Goal: Task Accomplishment & Management: Complete application form

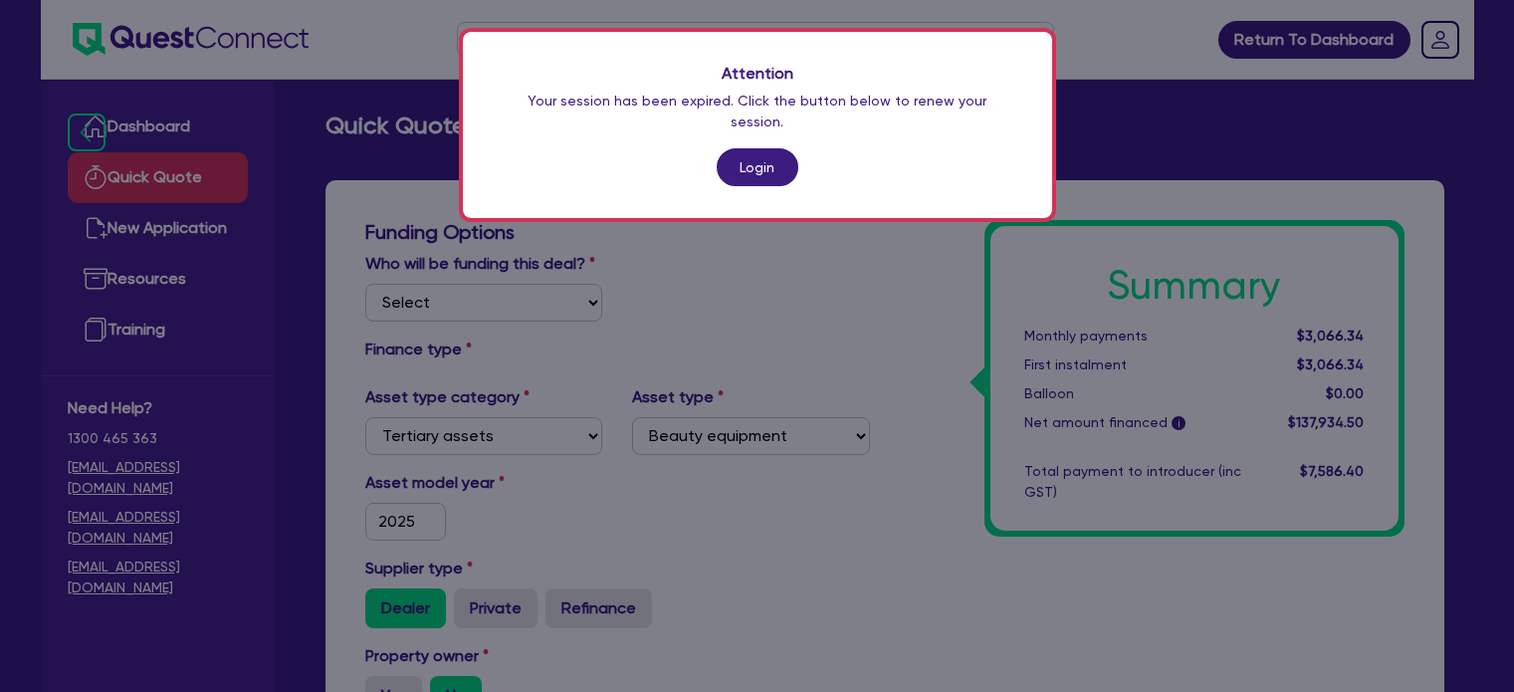
select select "TERTIARY_ASSETS"
select select "BEAUTY_EQUIPMENT"
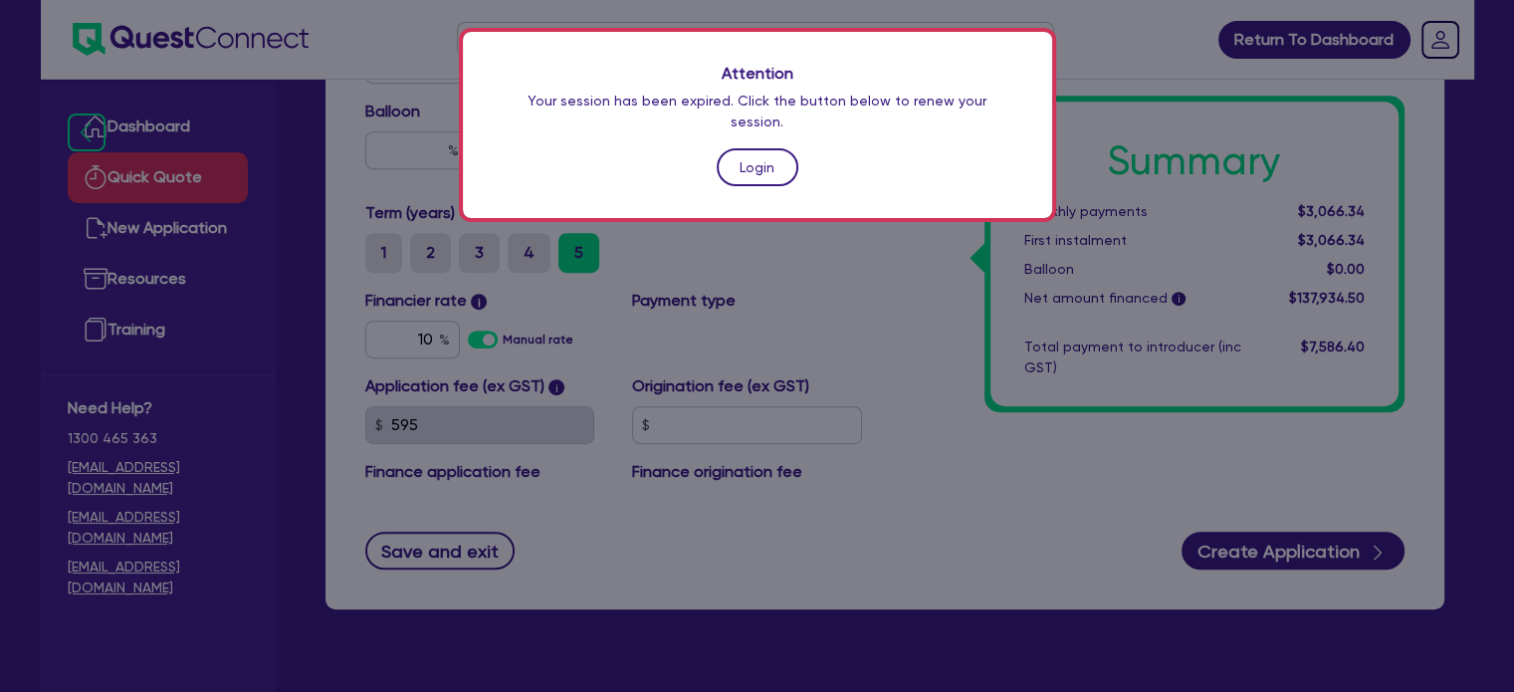
click at [757, 148] on link "Login" at bounding box center [758, 167] width 82 height 38
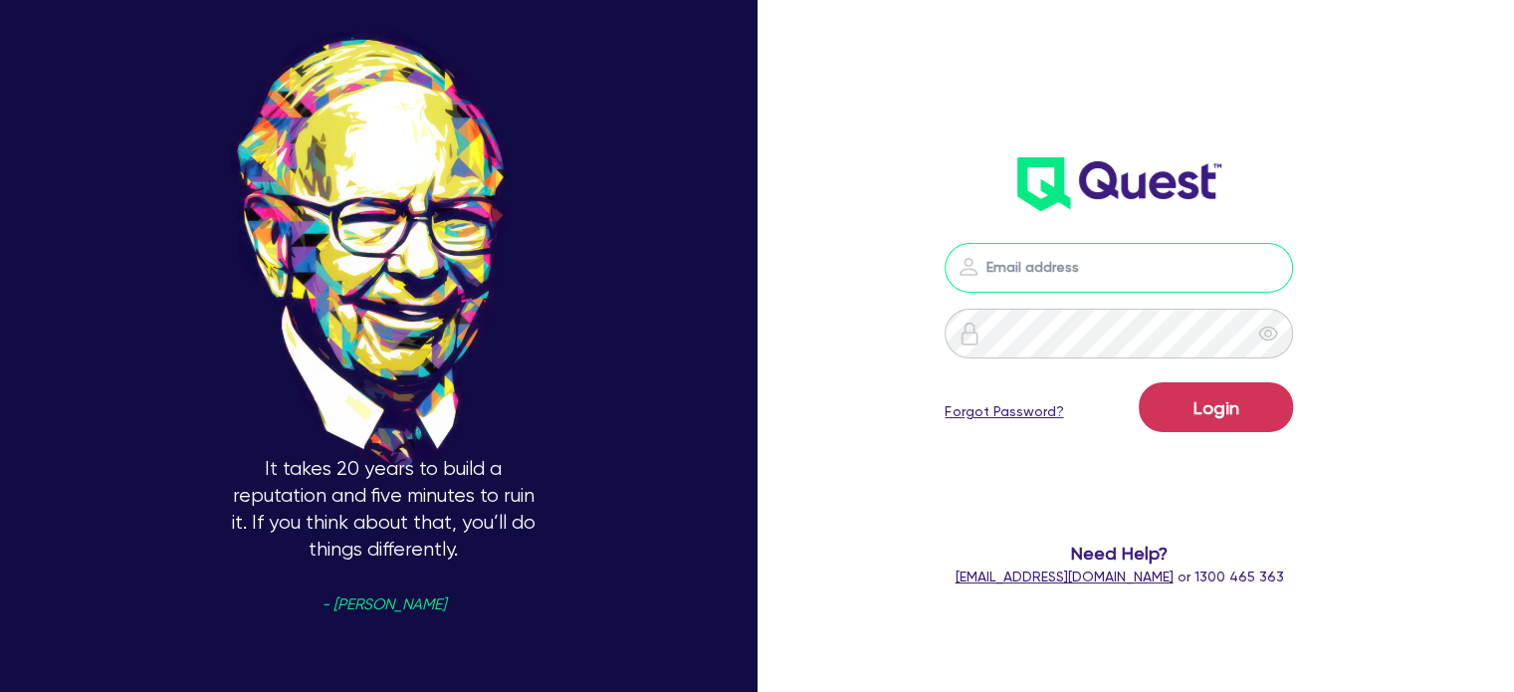
click at [1068, 272] on input "email" at bounding box center [1118, 268] width 348 height 50
type input "[EMAIL_ADDRESS][PERSON_NAME][DOMAIN_NAME]"
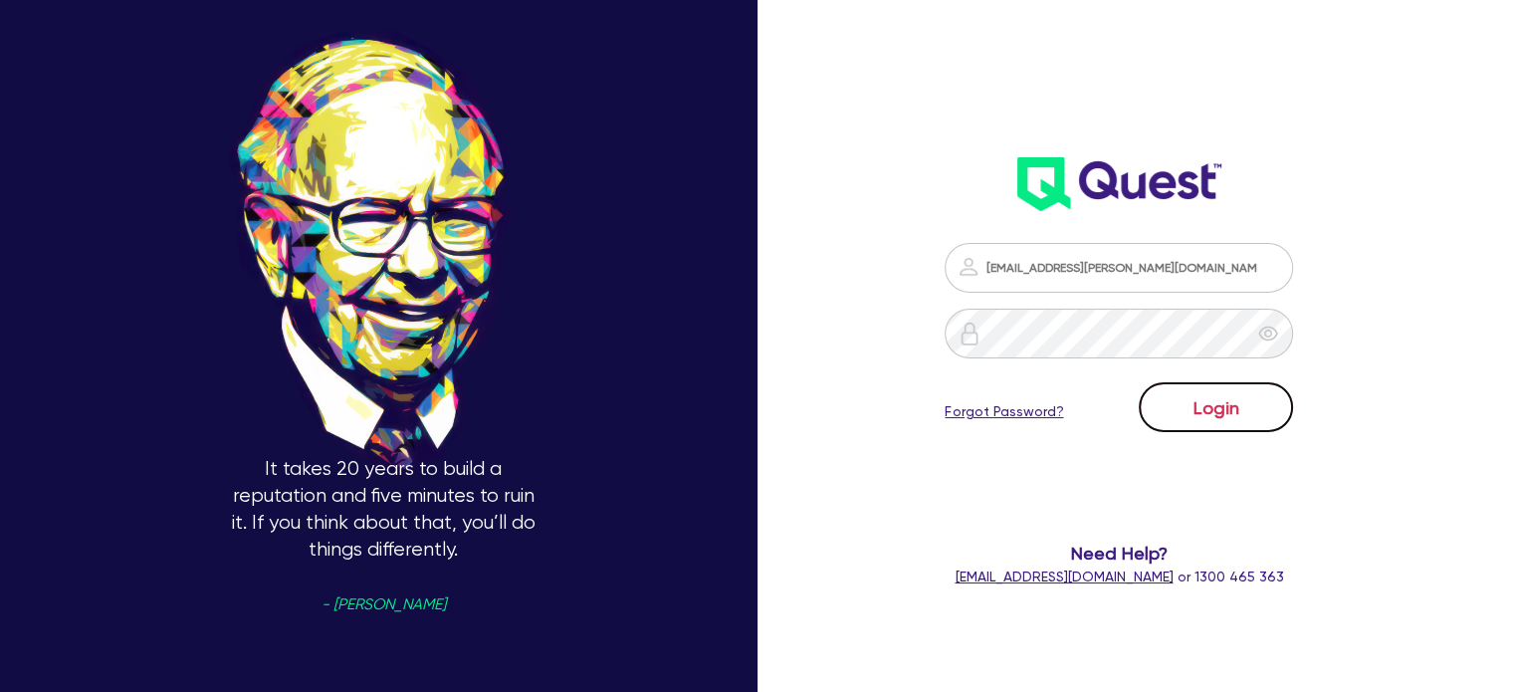
click at [1185, 417] on button "Login" at bounding box center [1216, 407] width 154 height 50
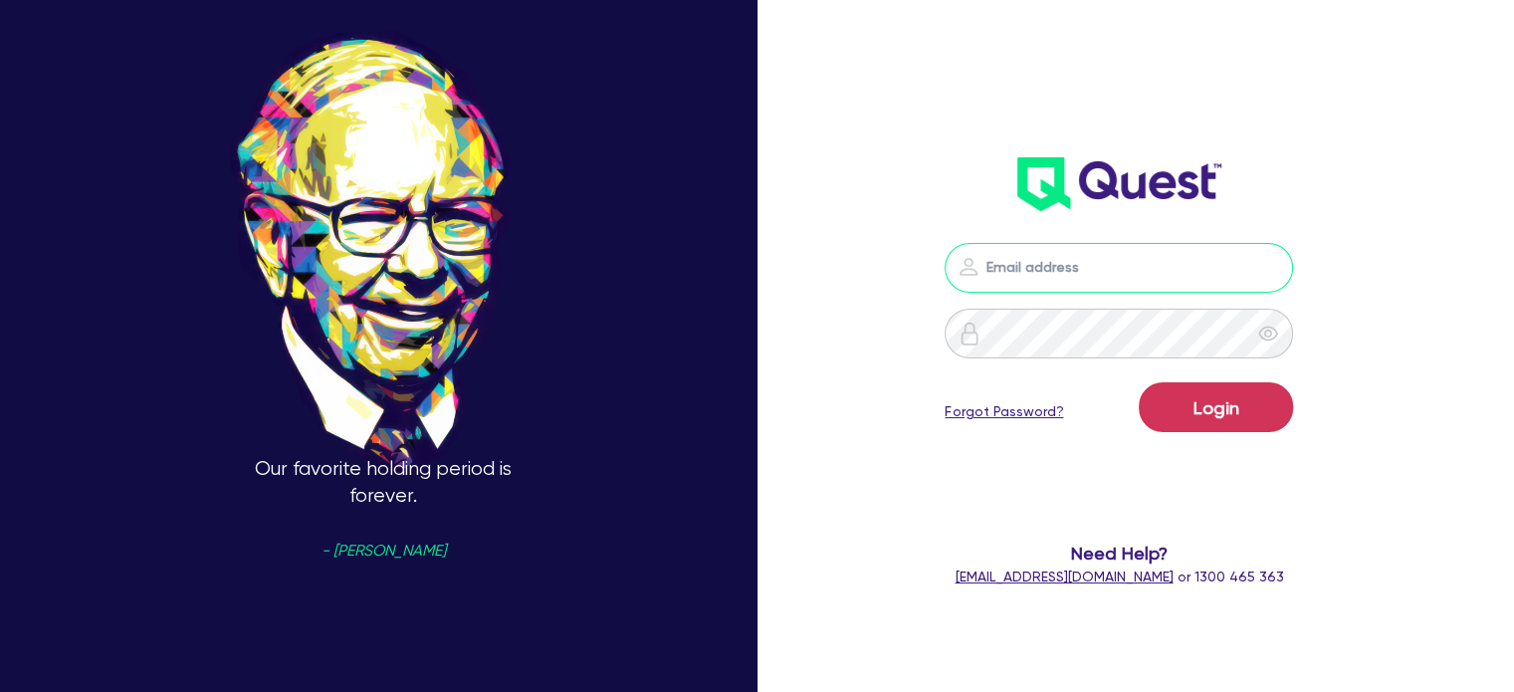
click at [1013, 274] on input "email" at bounding box center [1118, 268] width 348 height 50
type input "[EMAIL_ADDRESS][PERSON_NAME][DOMAIN_NAME]"
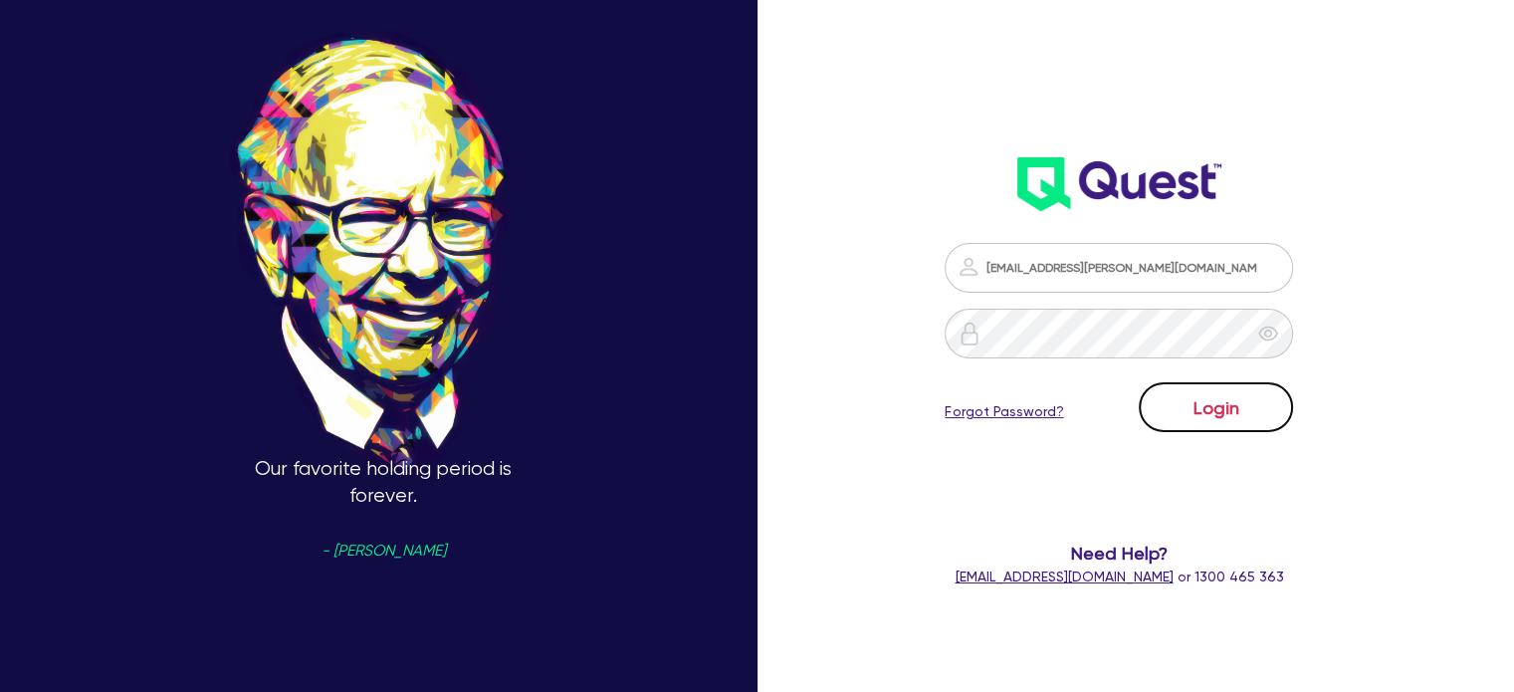
click at [1214, 425] on button "Login" at bounding box center [1216, 407] width 154 height 50
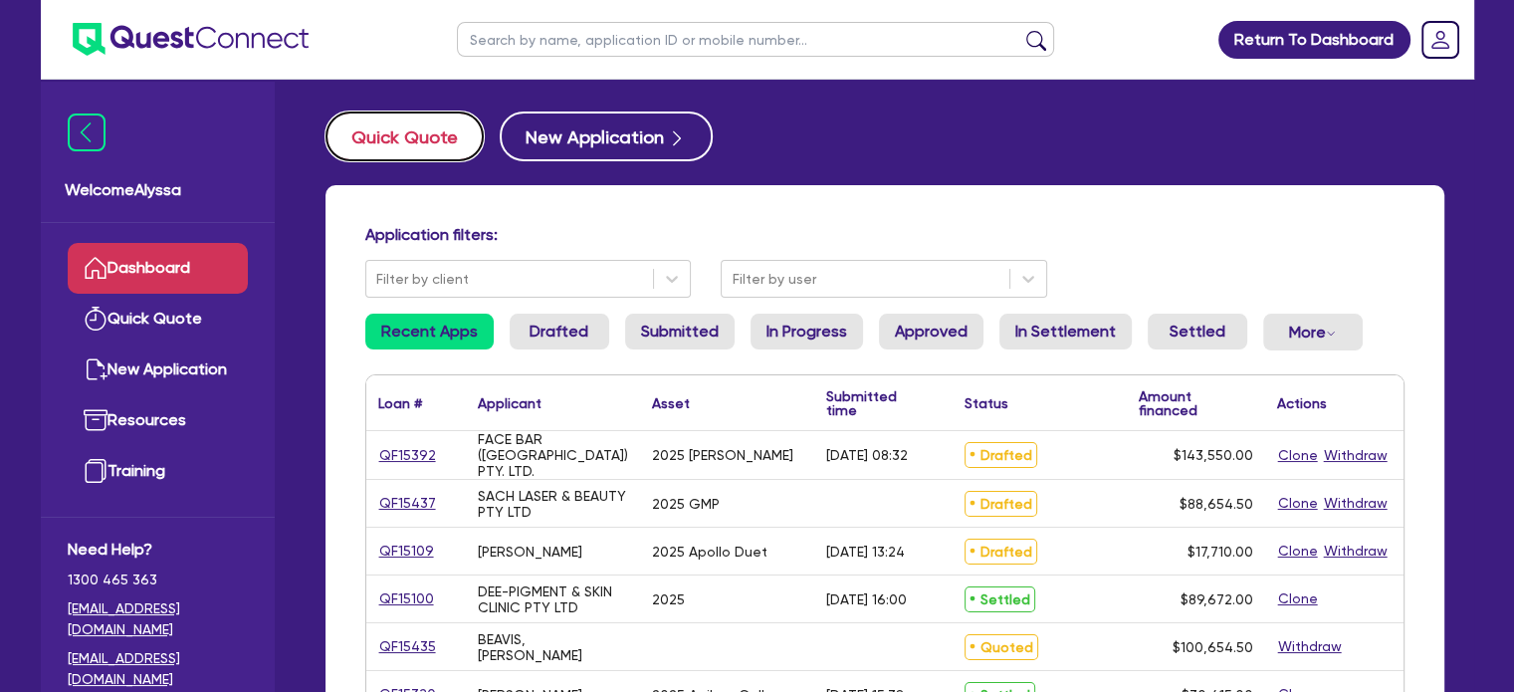
click at [414, 140] on button "Quick Quote" at bounding box center [404, 136] width 158 height 50
select select "Other"
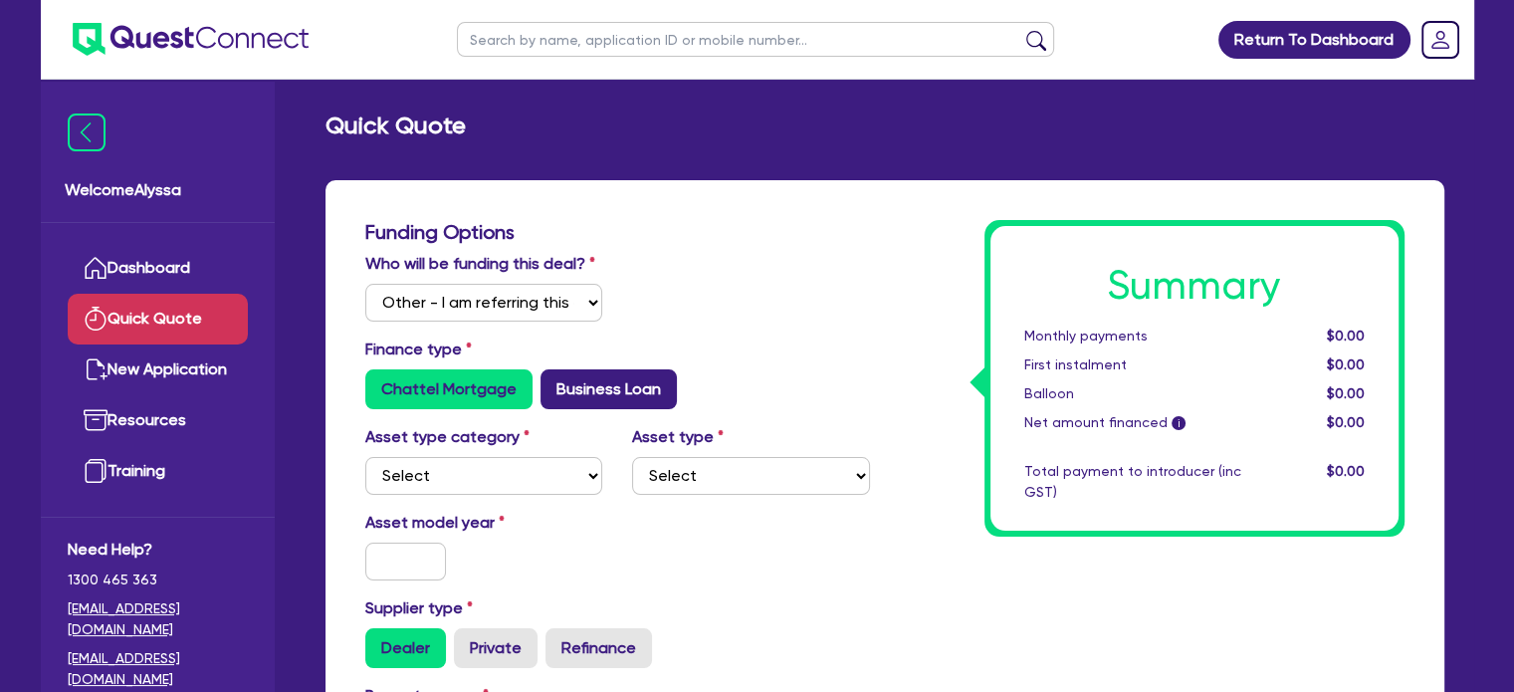
click at [588, 396] on label "Business Loan" at bounding box center [608, 389] width 136 height 40
click at [553, 382] on input "Business Loan" at bounding box center [546, 375] width 13 height 13
radio input "true"
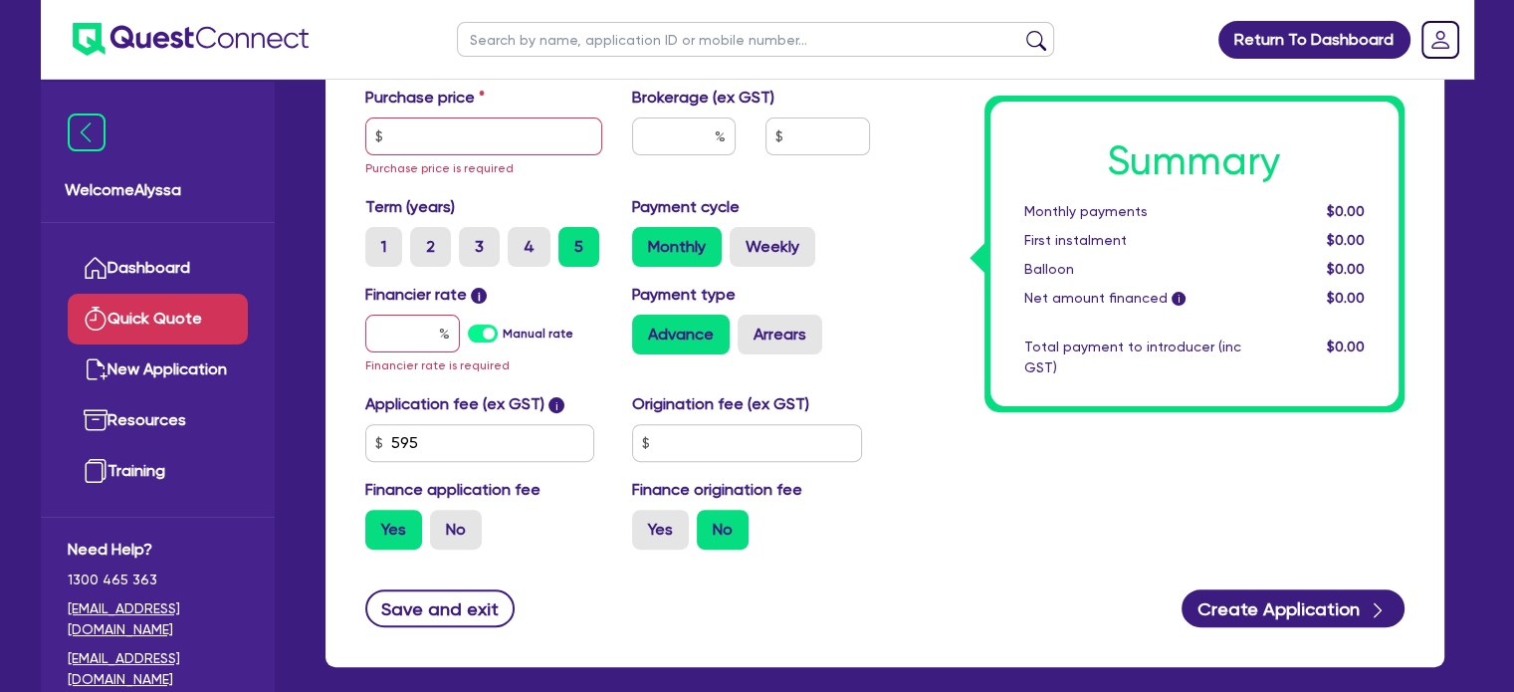
scroll to position [536, 0]
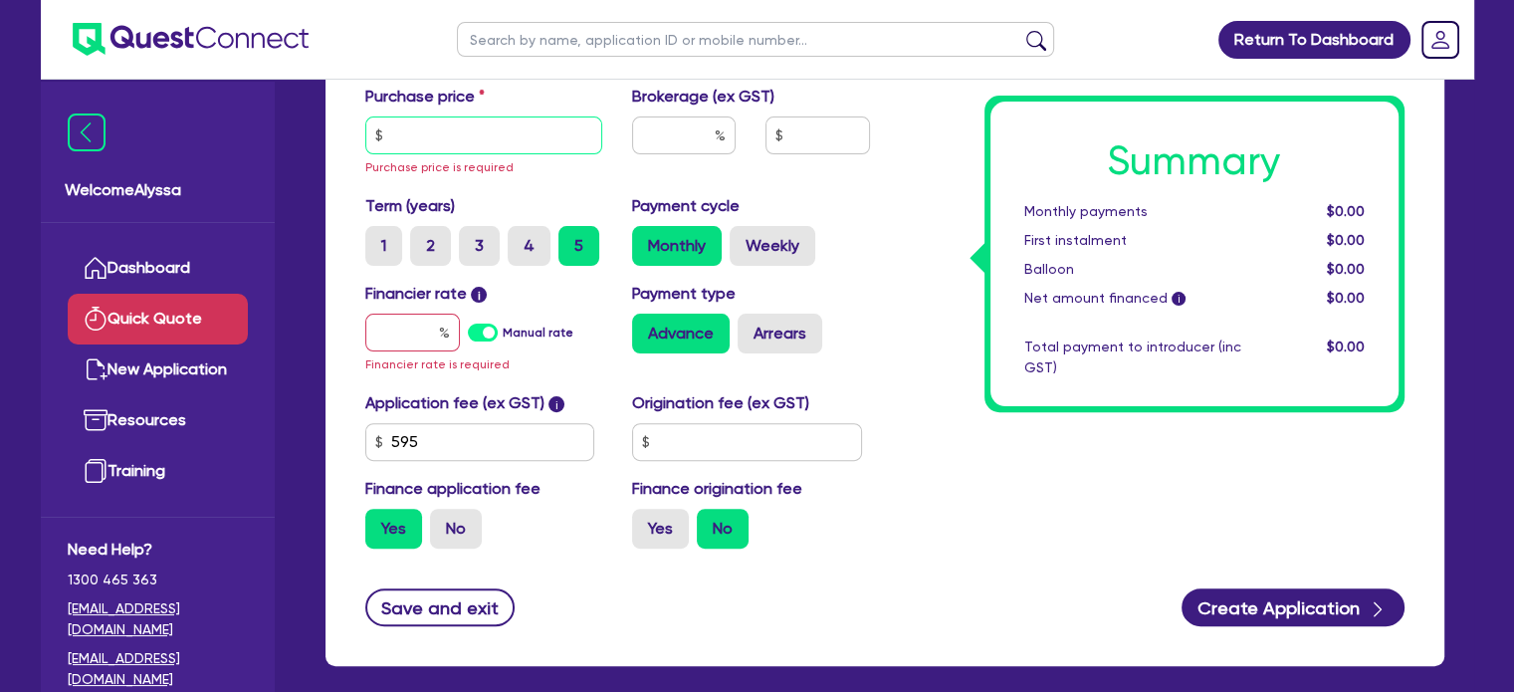
click at [423, 140] on input "text" at bounding box center [484, 135] width 238 height 38
paste input "136,399.45"
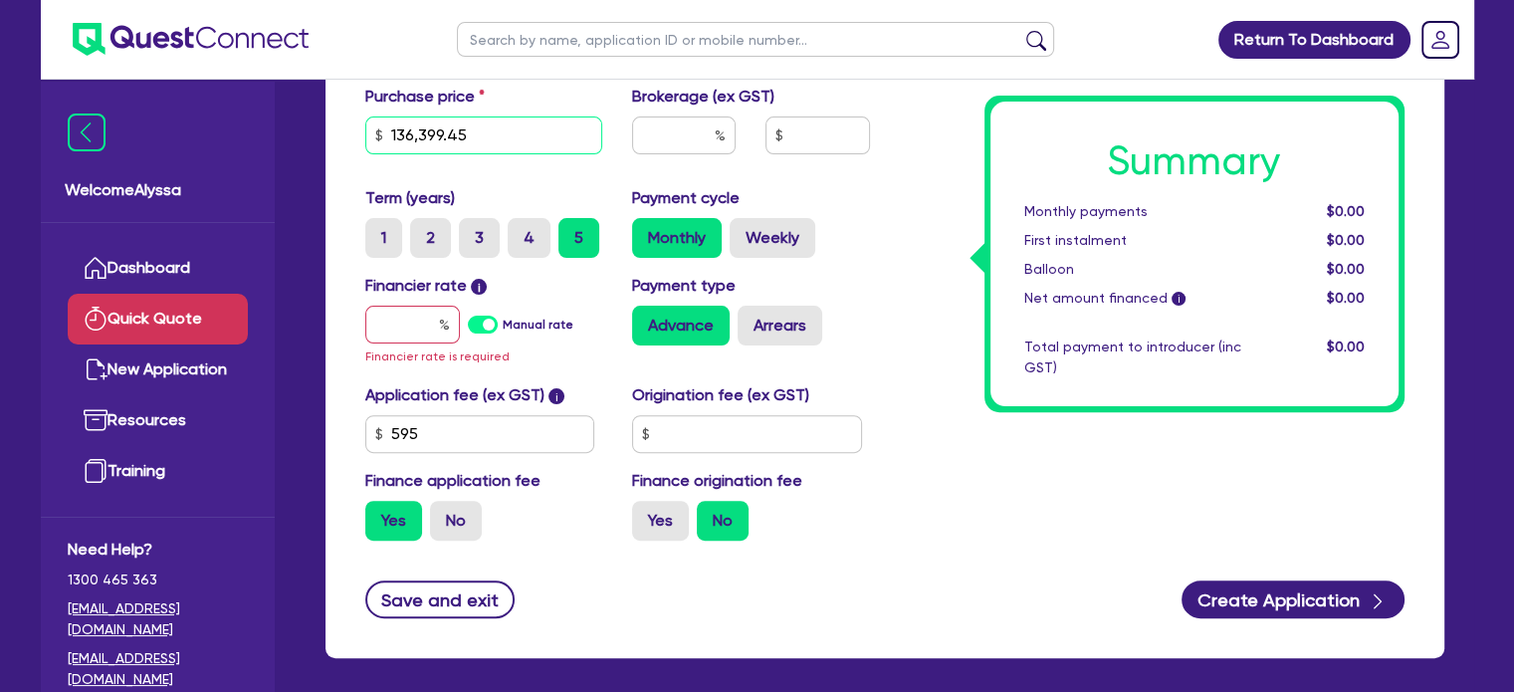
type input "136,399.45"
click at [413, 316] on input "text" at bounding box center [412, 325] width 95 height 38
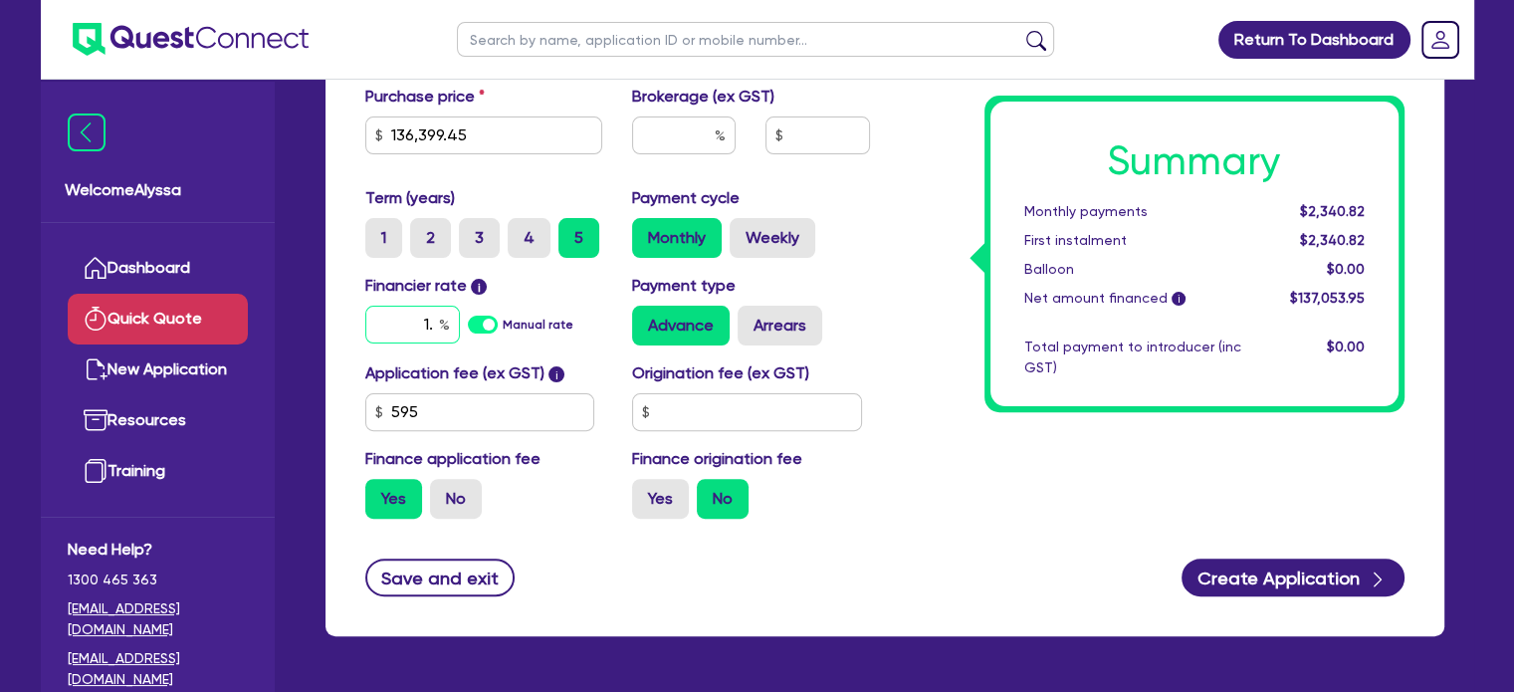
type input "1"
type input "11"
click at [659, 138] on input "text" at bounding box center [684, 135] width 104 height 38
type input "4"
click at [1154, 165] on h1 "Summary" at bounding box center [1194, 161] width 340 height 48
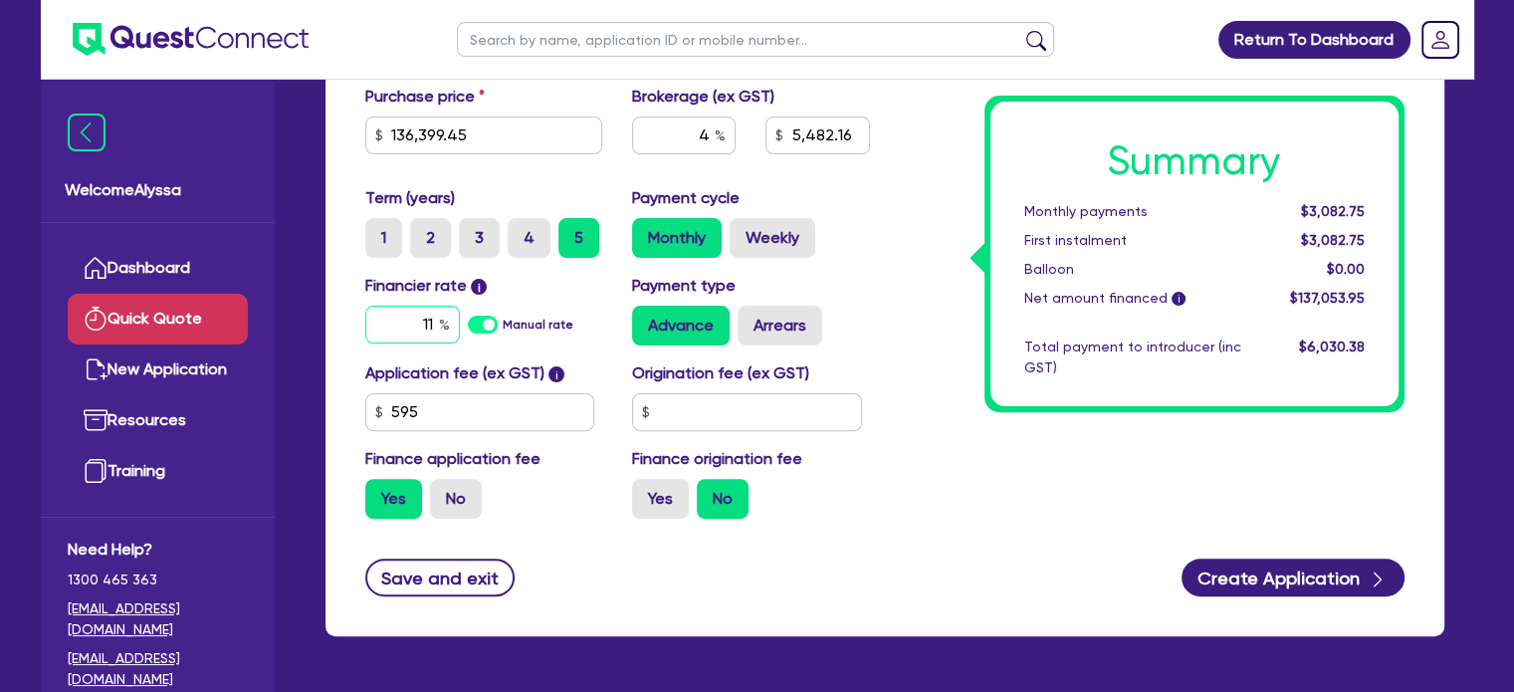
click at [394, 318] on input "11" at bounding box center [412, 325] width 95 height 38
type input "5,482.16"
type input "1"
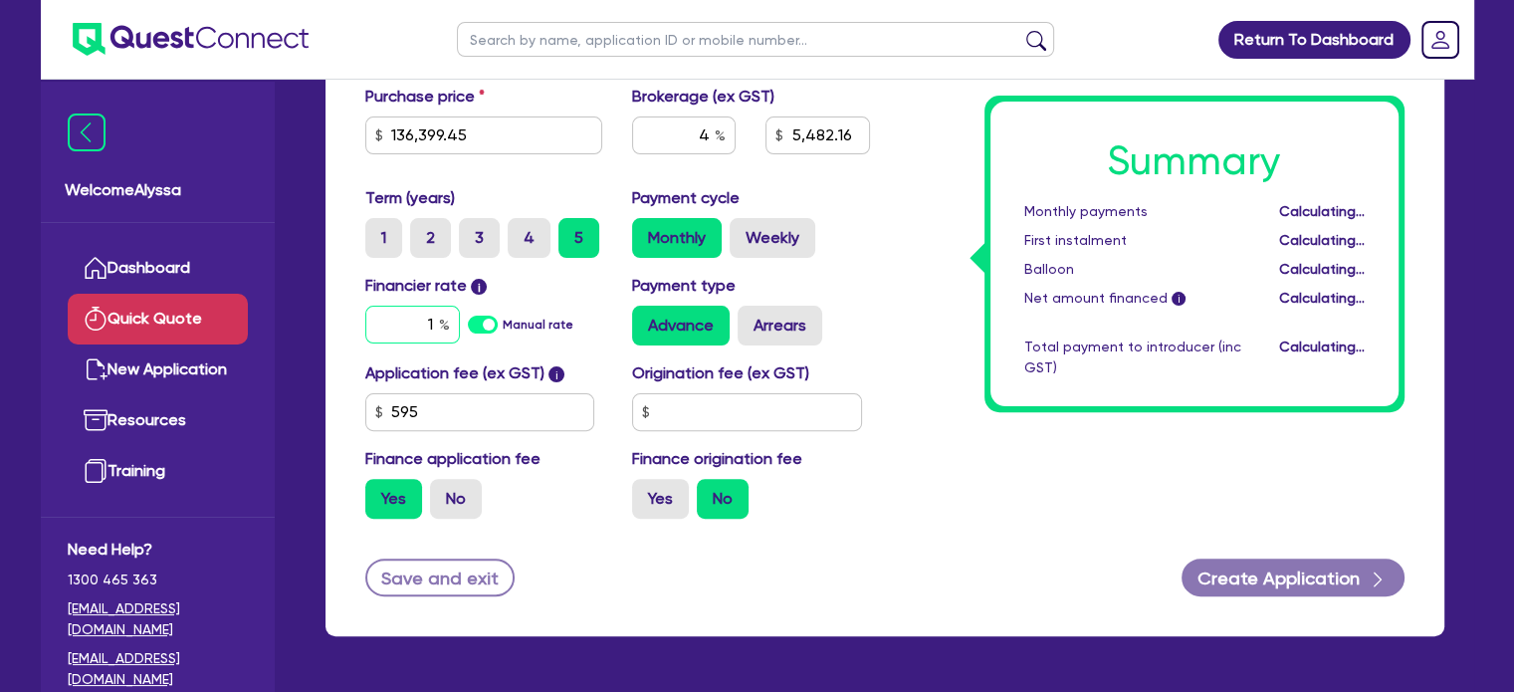
type input "5,482.16"
type input "10"
type input "5,482.16"
type input "1"
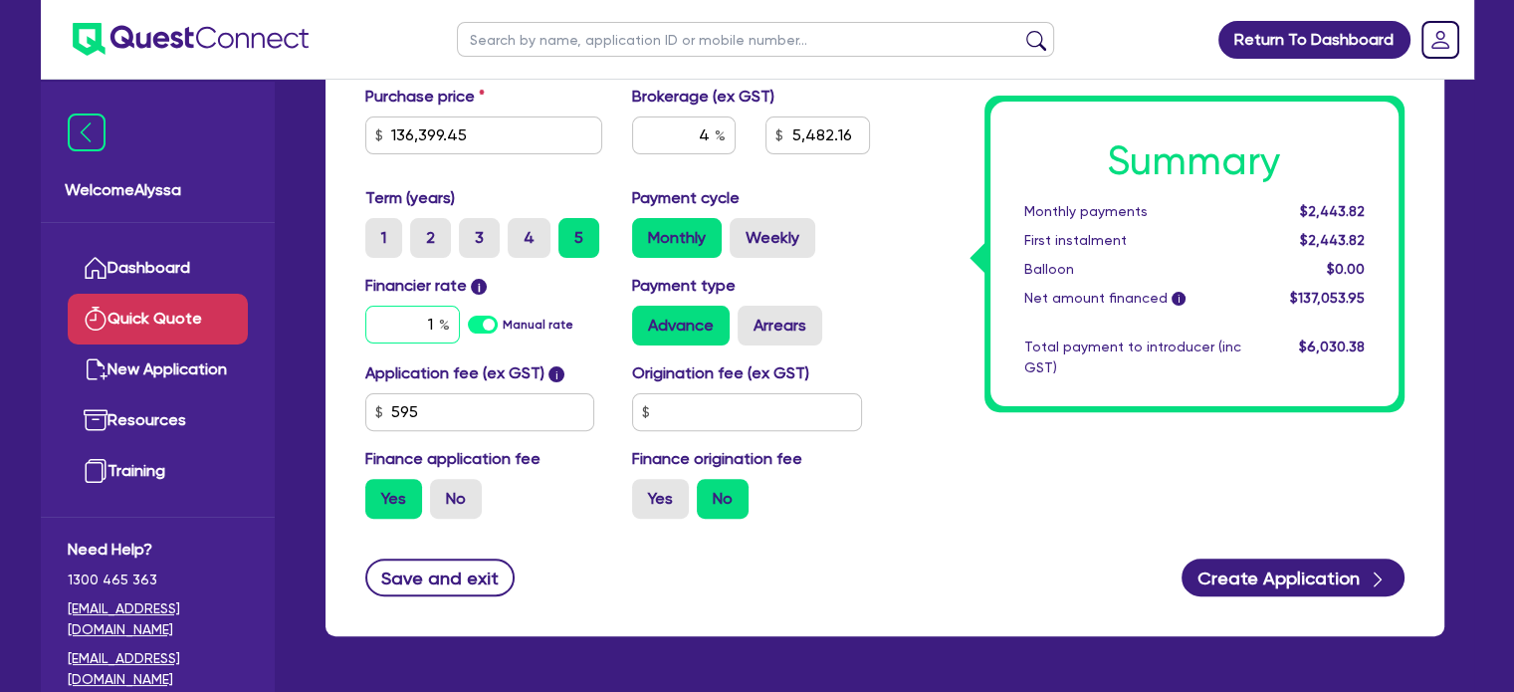
type input "5,482.16"
type input "10"
click at [965, 467] on div "Summary Monthly payments $2,443.82 First instalment $2,443.82 Balloon $0.00 Net…" at bounding box center [1152, 109] width 534 height 851
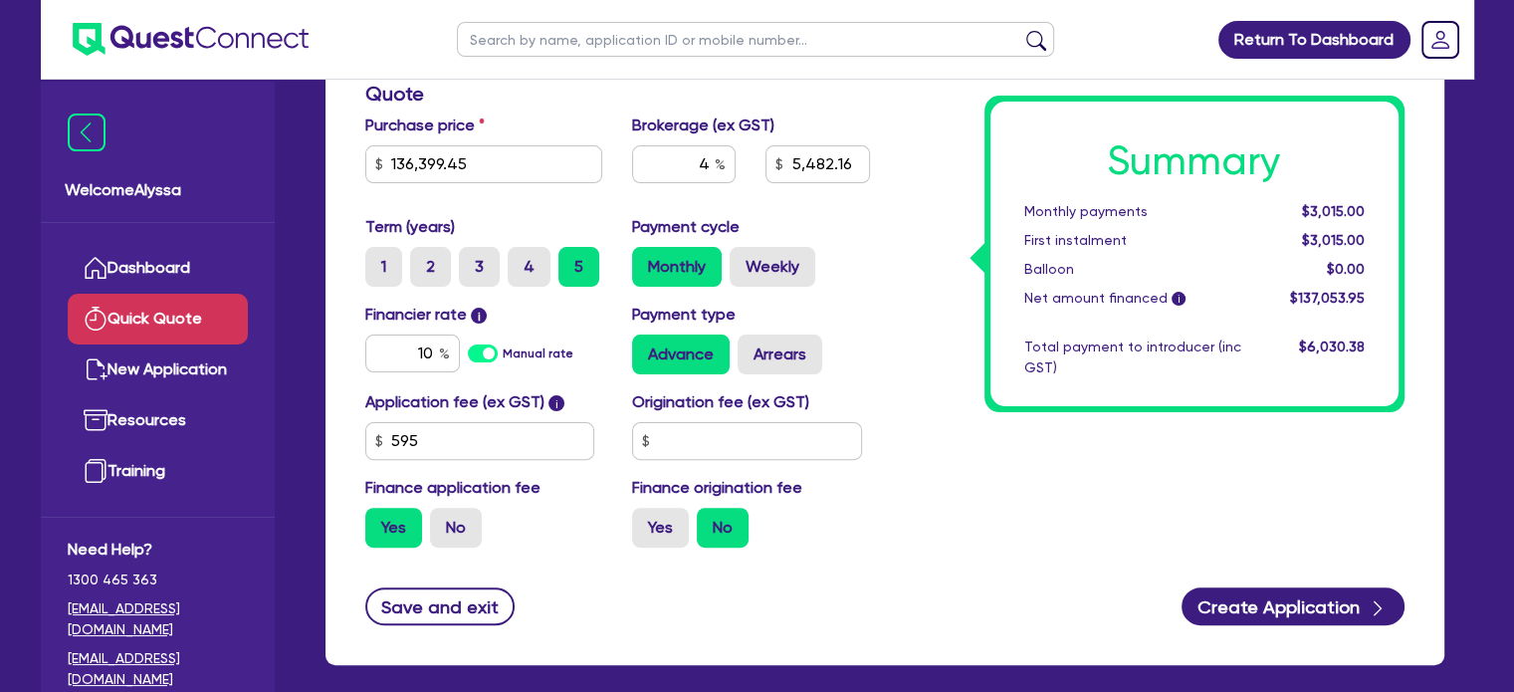
scroll to position [488, 0]
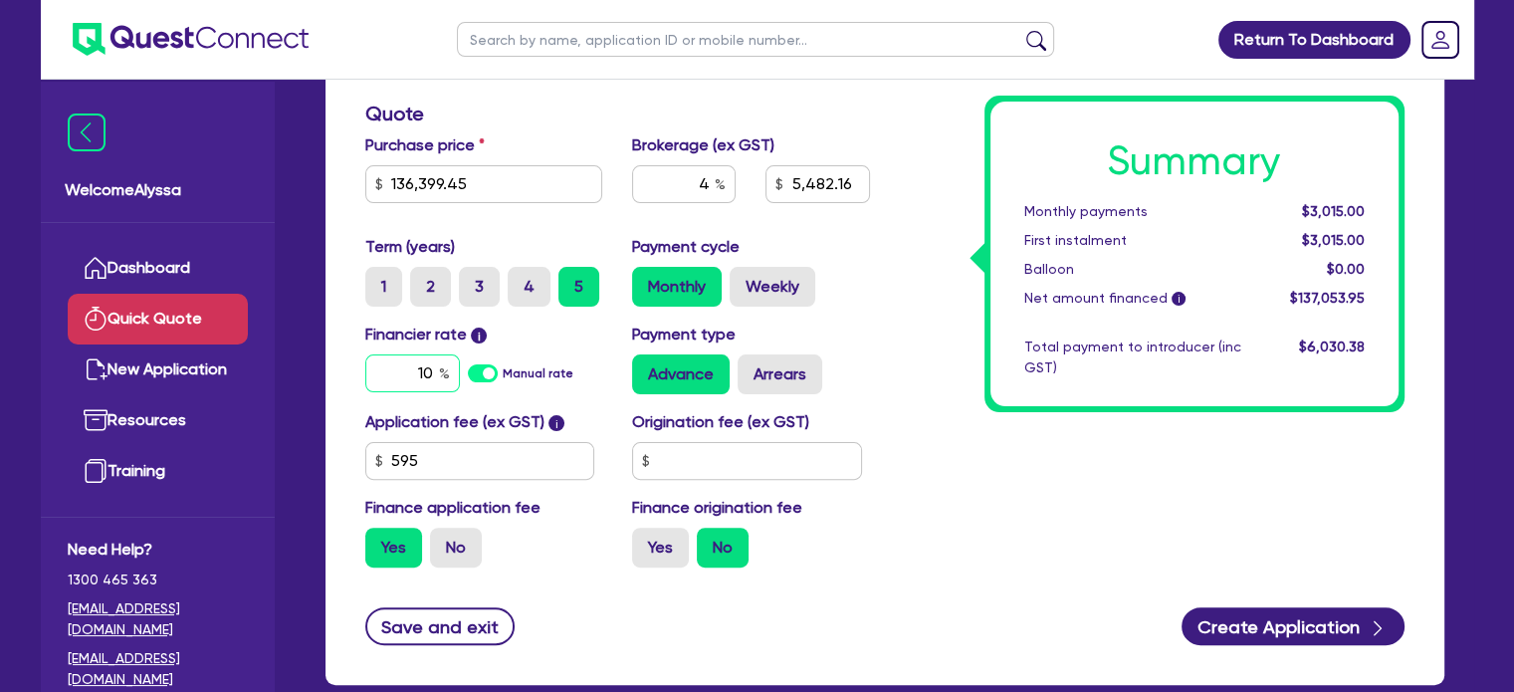
click at [424, 365] on input "10" at bounding box center [412, 373] width 95 height 38
type input "5,482.16"
type input "7"
type input "5,482.16"
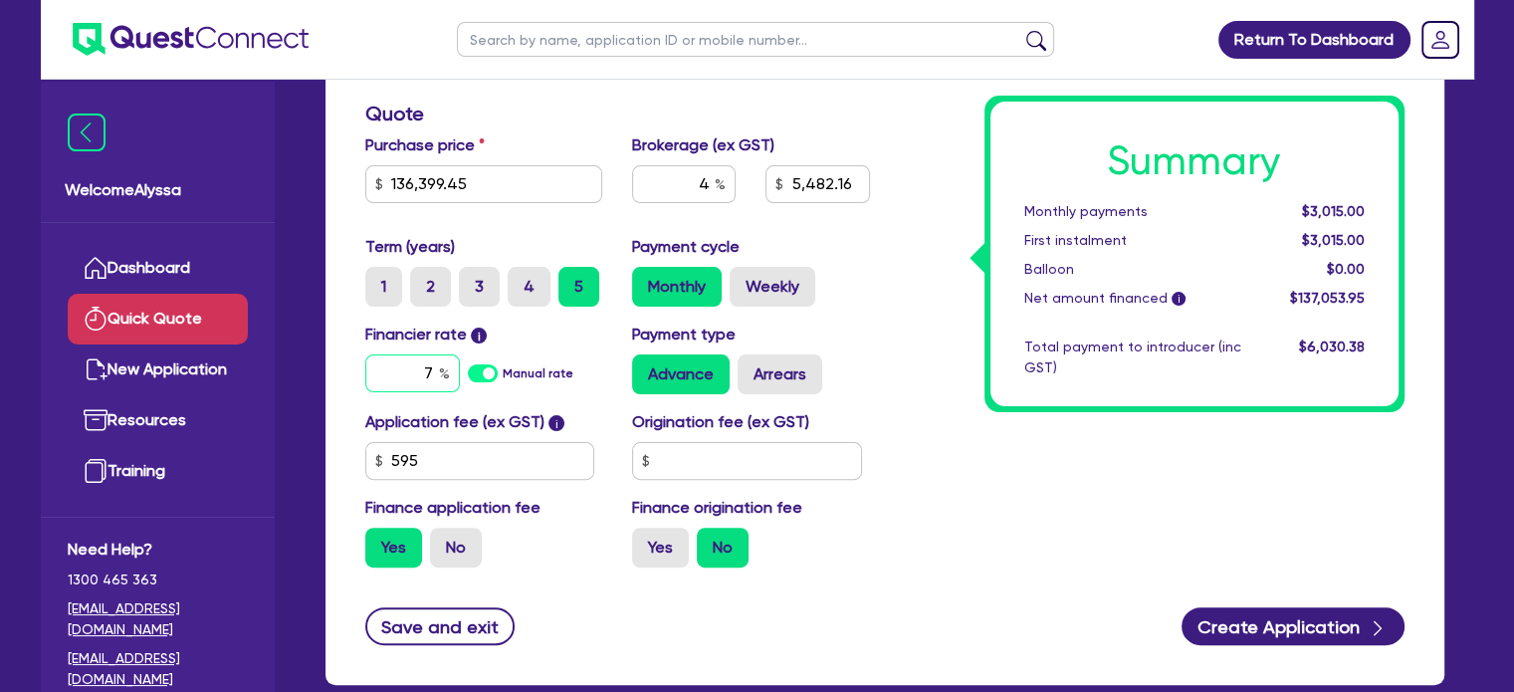
type input "7."
type input "5,482.16"
type input "7.6"
type input "5,482.16"
type input "7.65"
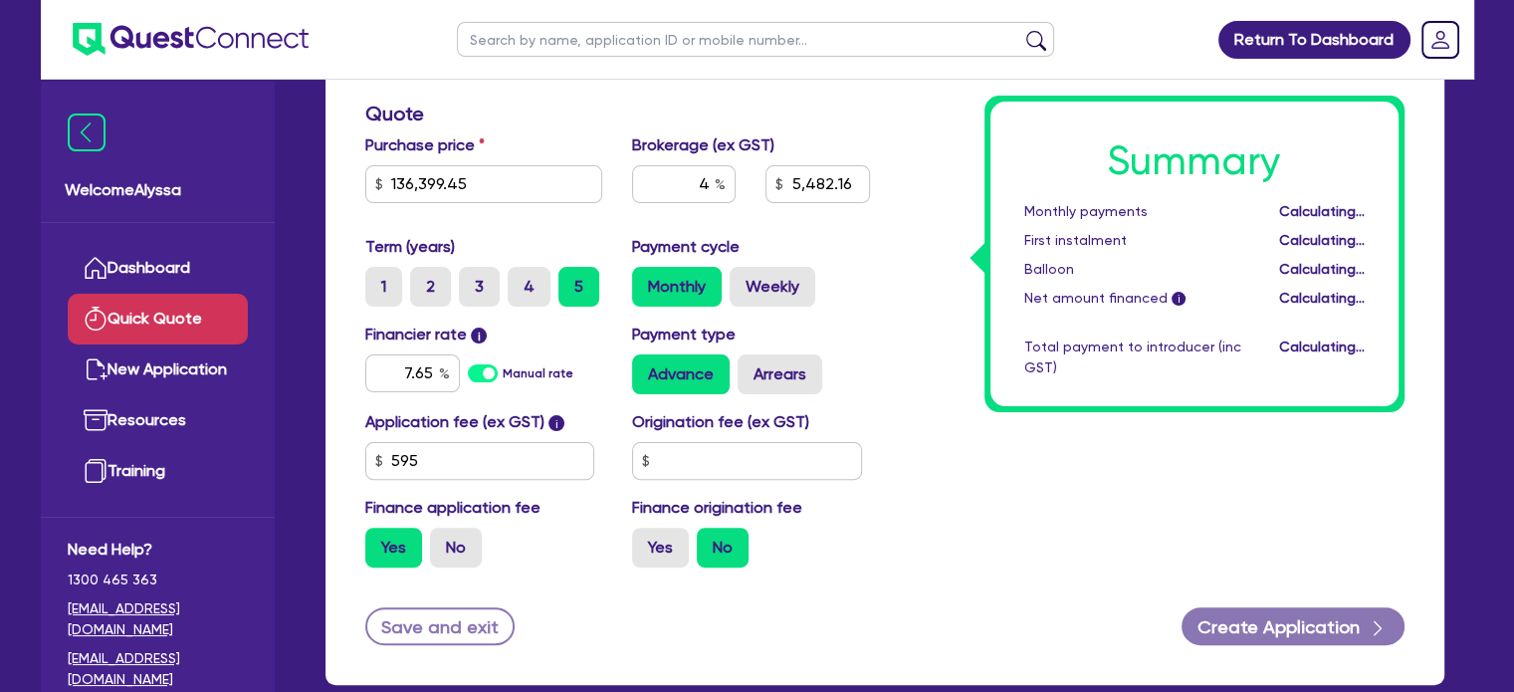
click at [1006, 480] on div "Summary Monthly payments Calculating... First instalment Calculating... Balloon…" at bounding box center [1152, 157] width 534 height 851
type input "5,482.16"
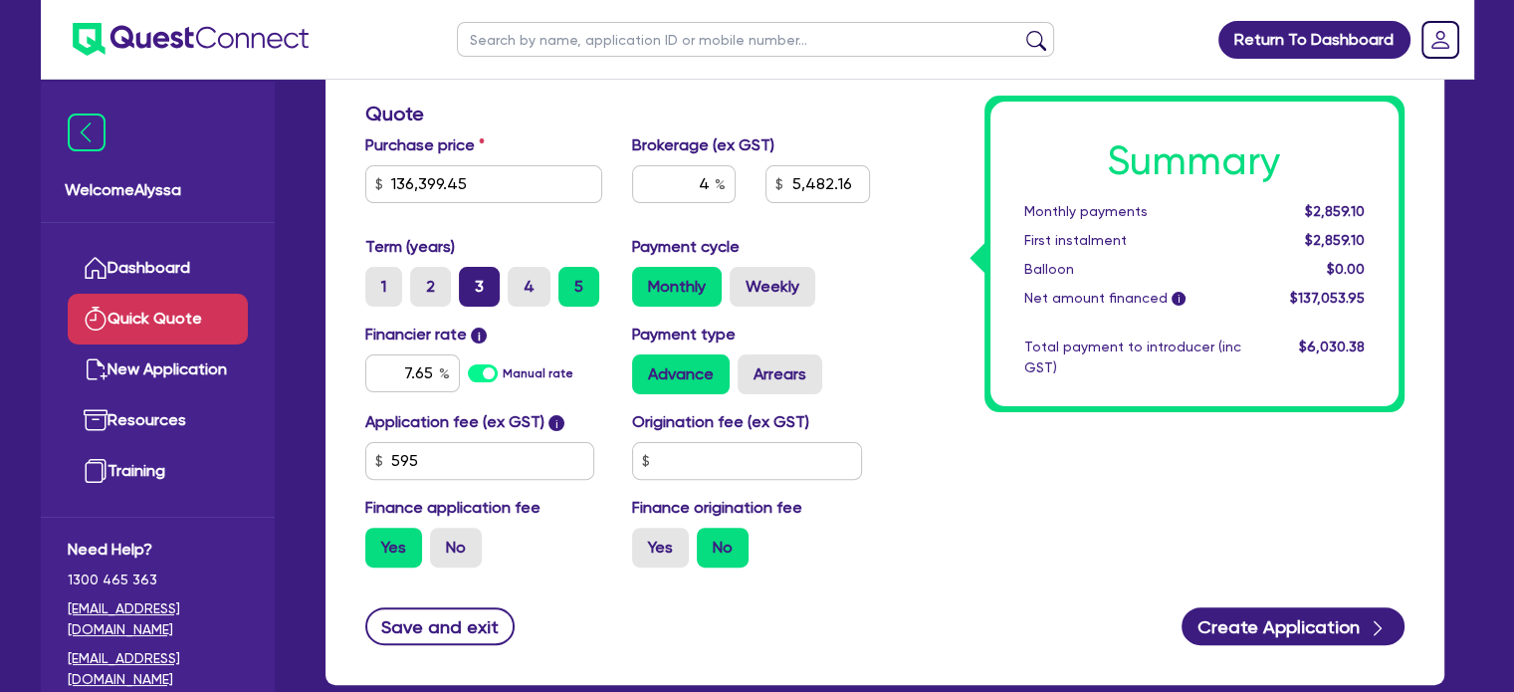
click at [473, 285] on label "3" at bounding box center [479, 287] width 41 height 40
click at [472, 280] on input "3" at bounding box center [465, 273] width 13 height 13
radio input "true"
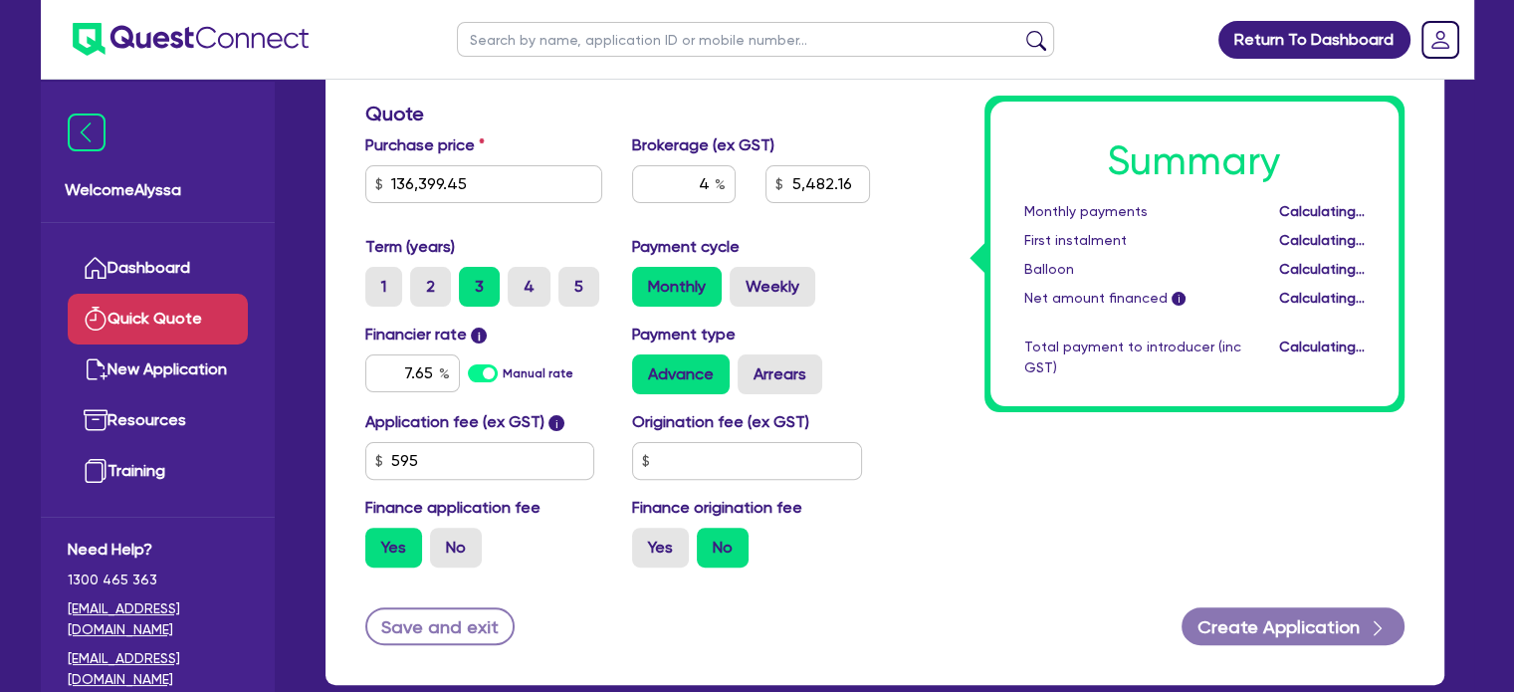
type input "5,482.16"
